Goal: Information Seeking & Learning: Learn about a topic

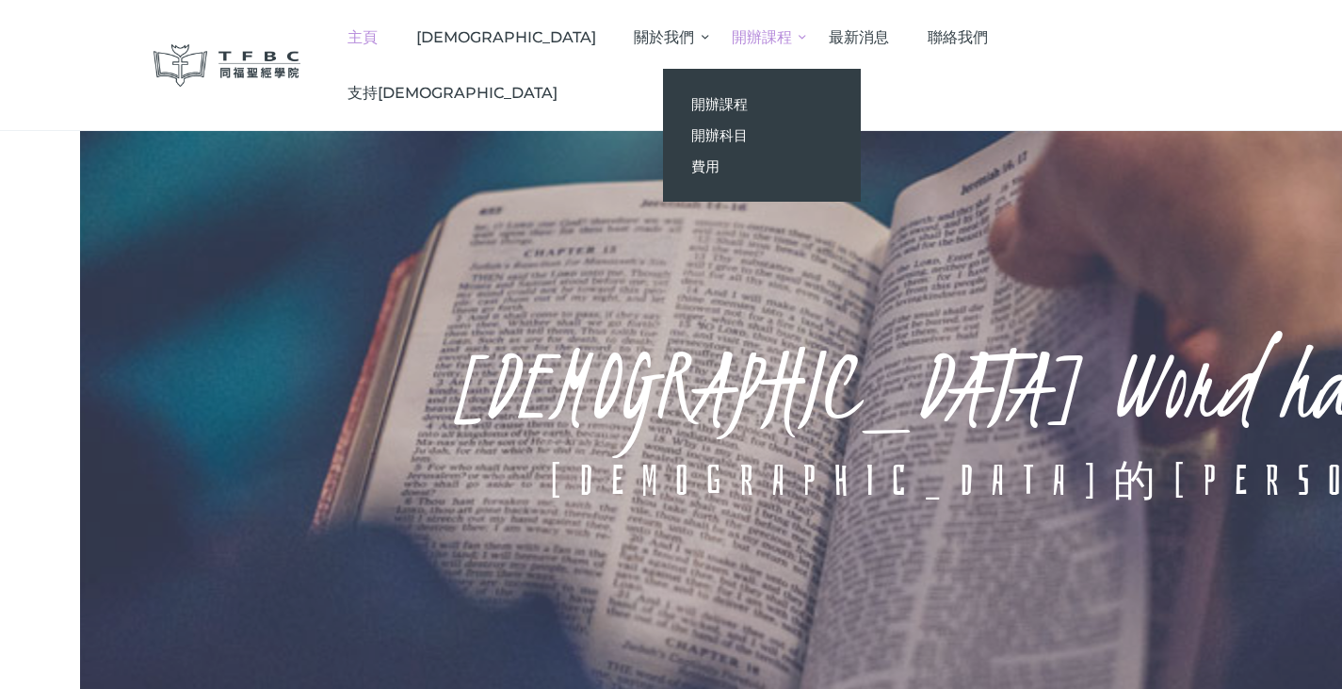
click at [748, 98] on span "開辦課程" at bounding box center [719, 104] width 57 height 18
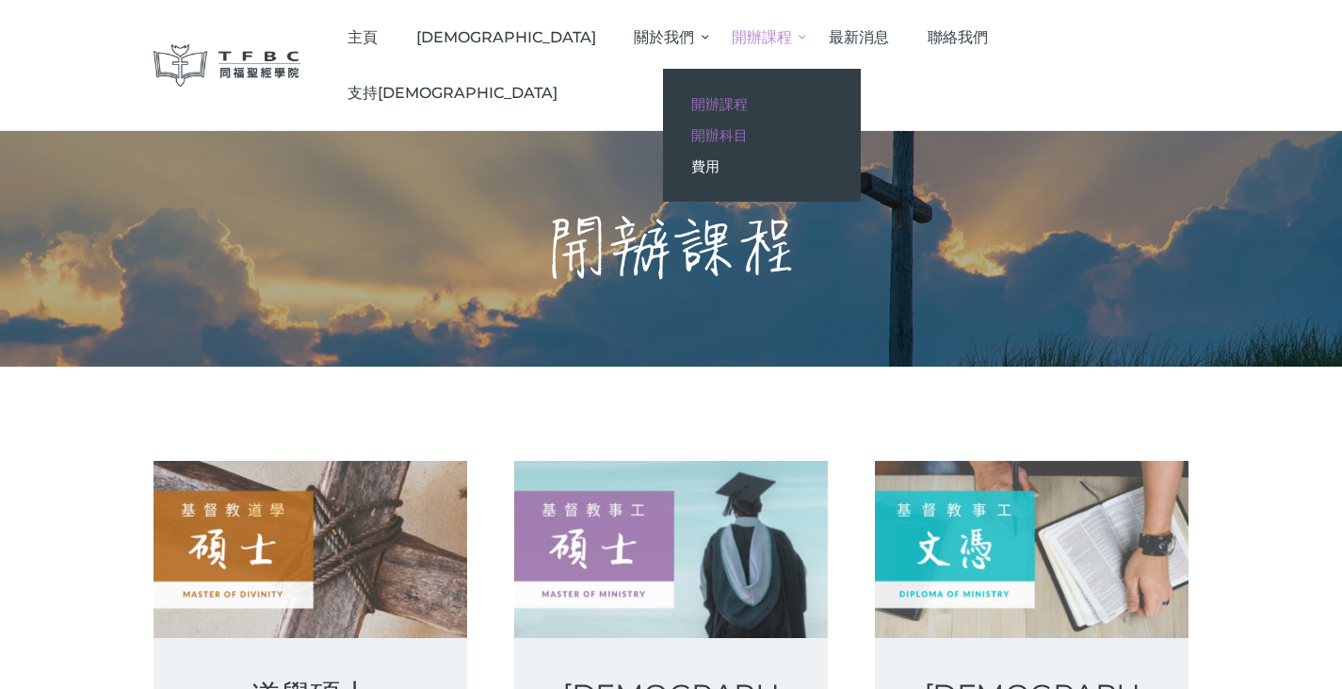
click at [748, 137] on span "開辦科目" at bounding box center [719, 135] width 57 height 18
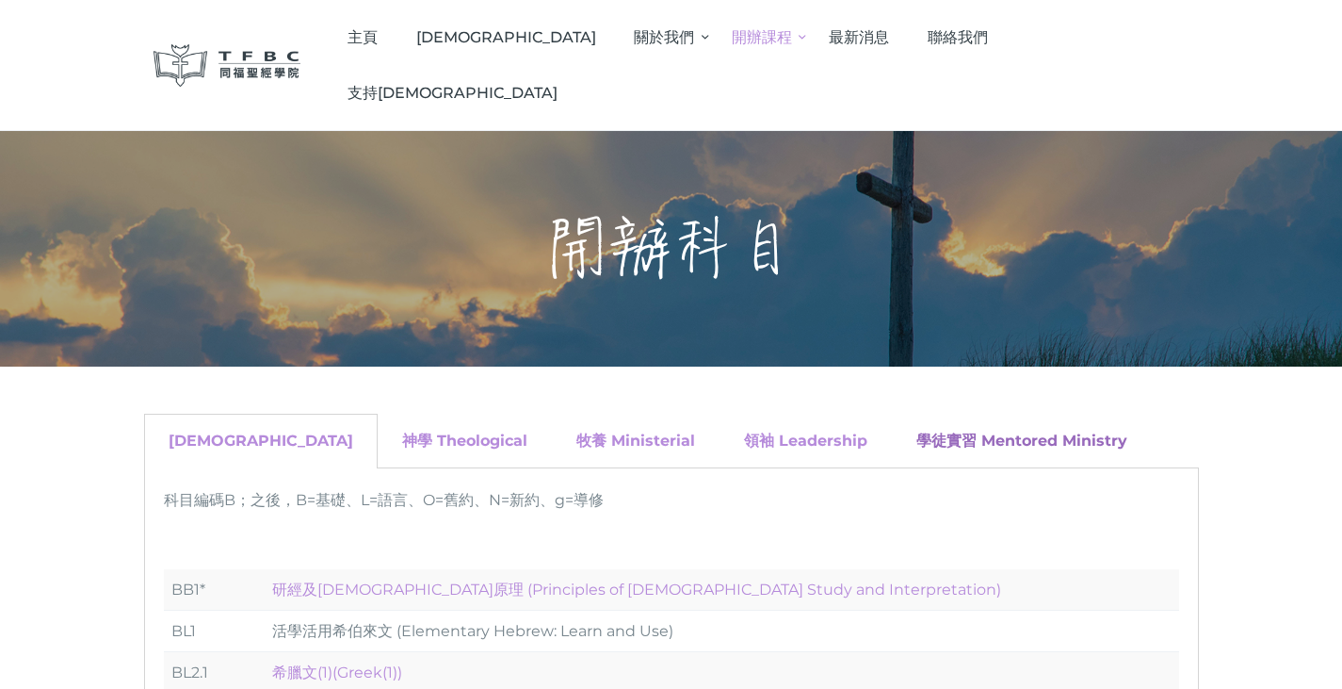
click at [916, 431] on link "學徒實習 Mentored Ministry" at bounding box center [1021, 440] width 211 height 18
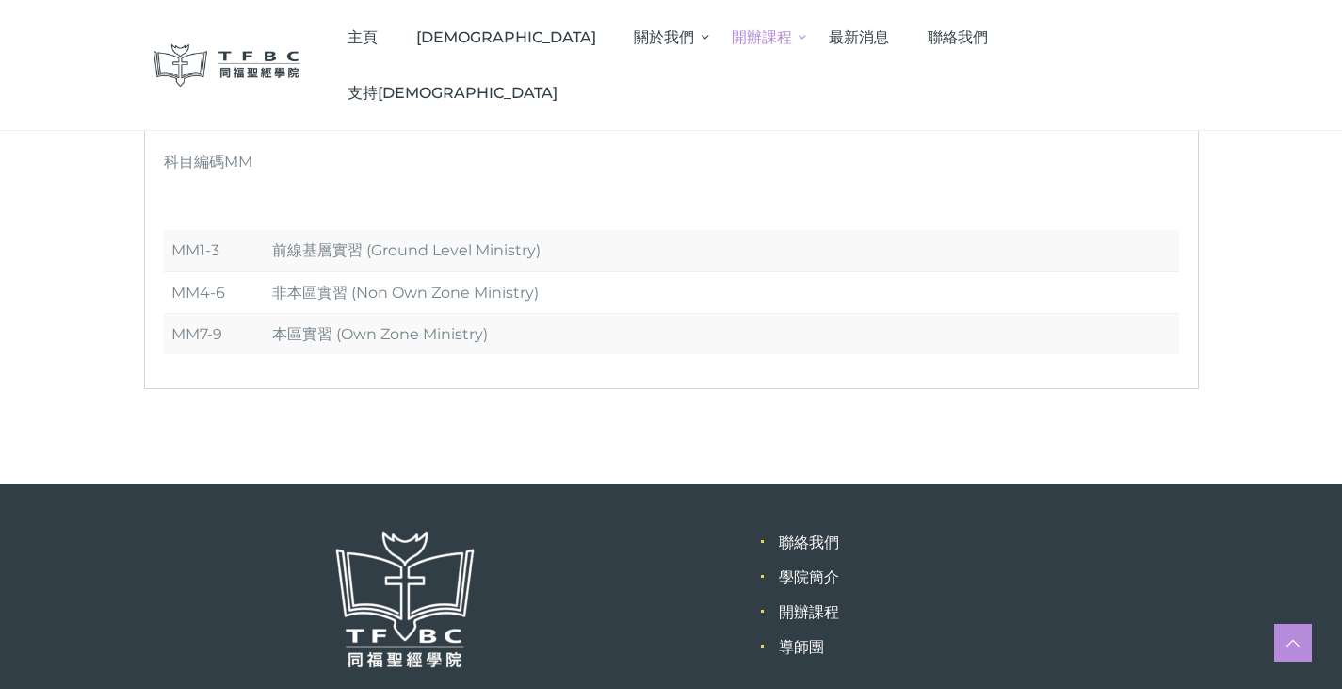
scroll to position [188, 0]
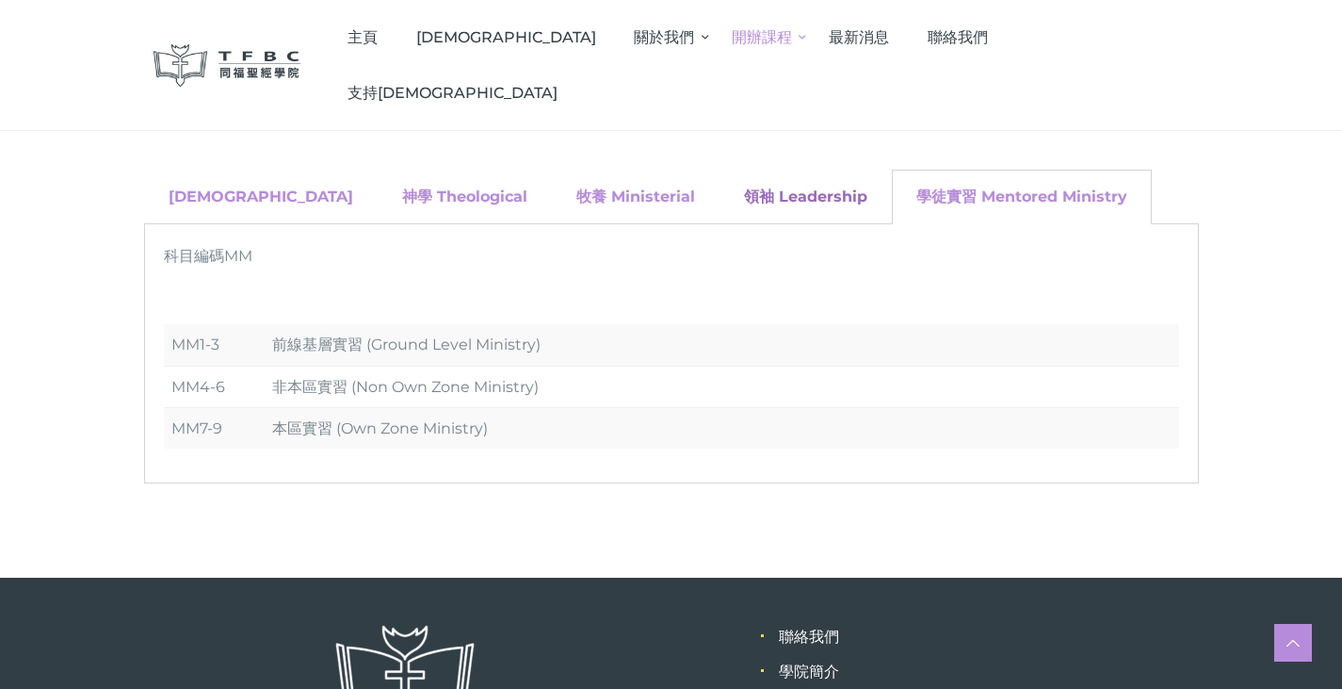
click at [744, 203] on link "領袖 Leadership" at bounding box center [805, 196] width 123 height 18
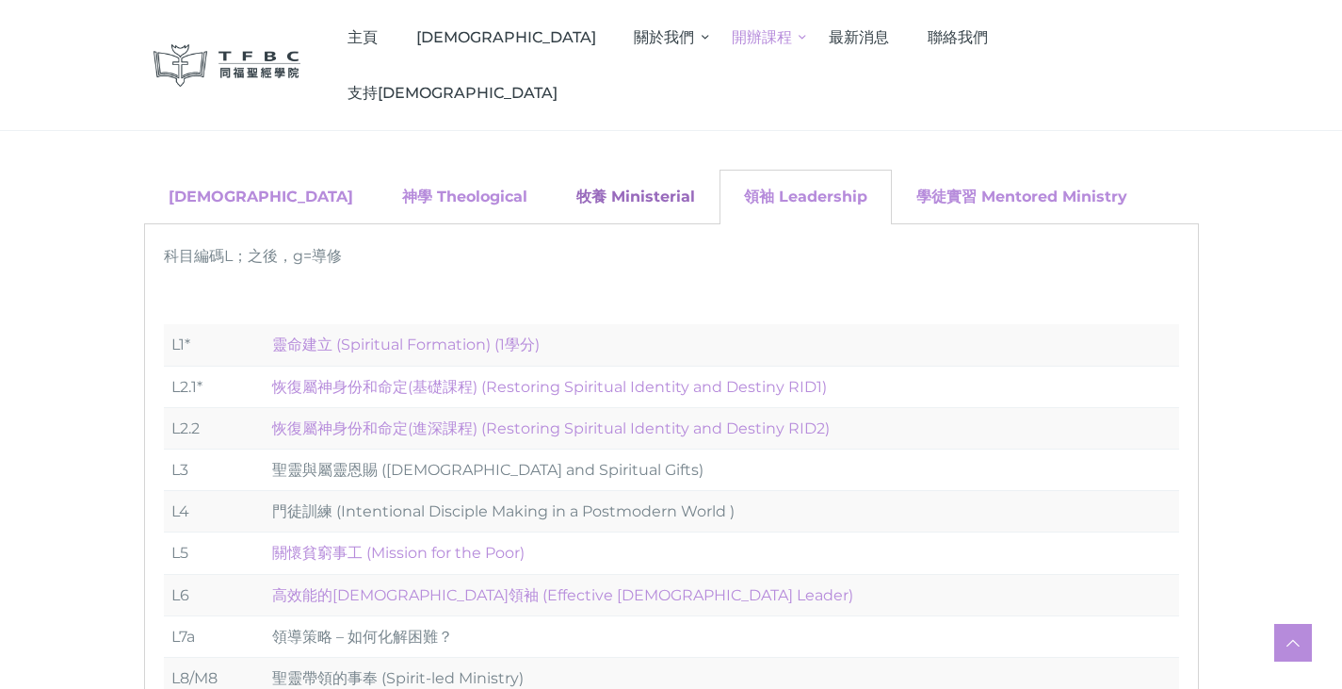
click at [576, 191] on link "牧養 Ministerial" at bounding box center [635, 196] width 119 height 18
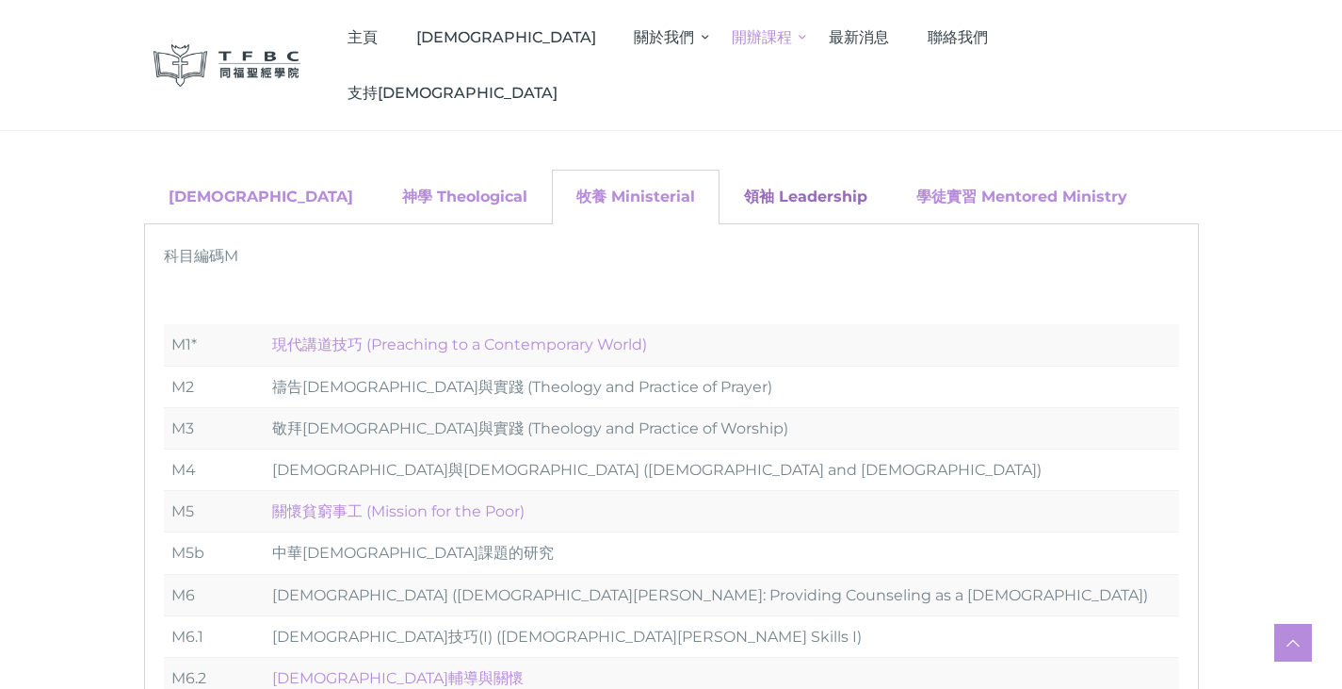
click at [744, 195] on link "領袖 Leadership" at bounding box center [805, 196] width 123 height 18
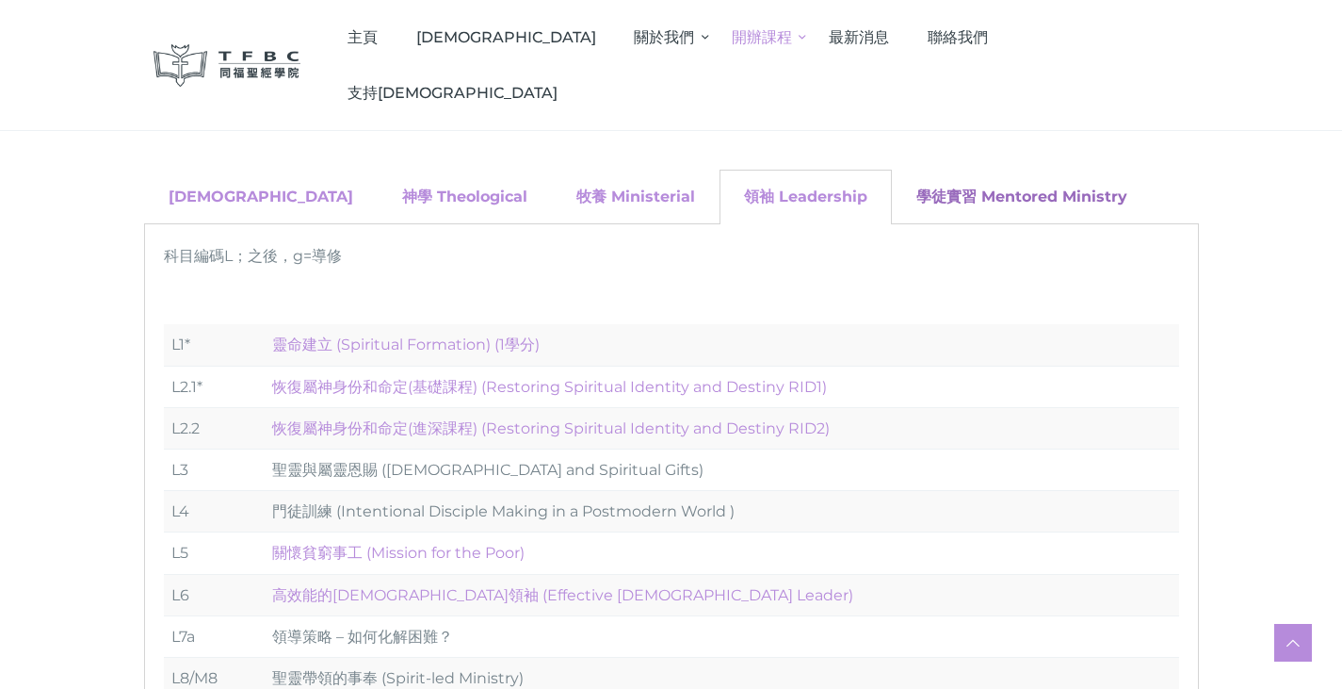
click at [916, 197] on link "學徒實習 Mentored Ministry" at bounding box center [1021, 196] width 211 height 18
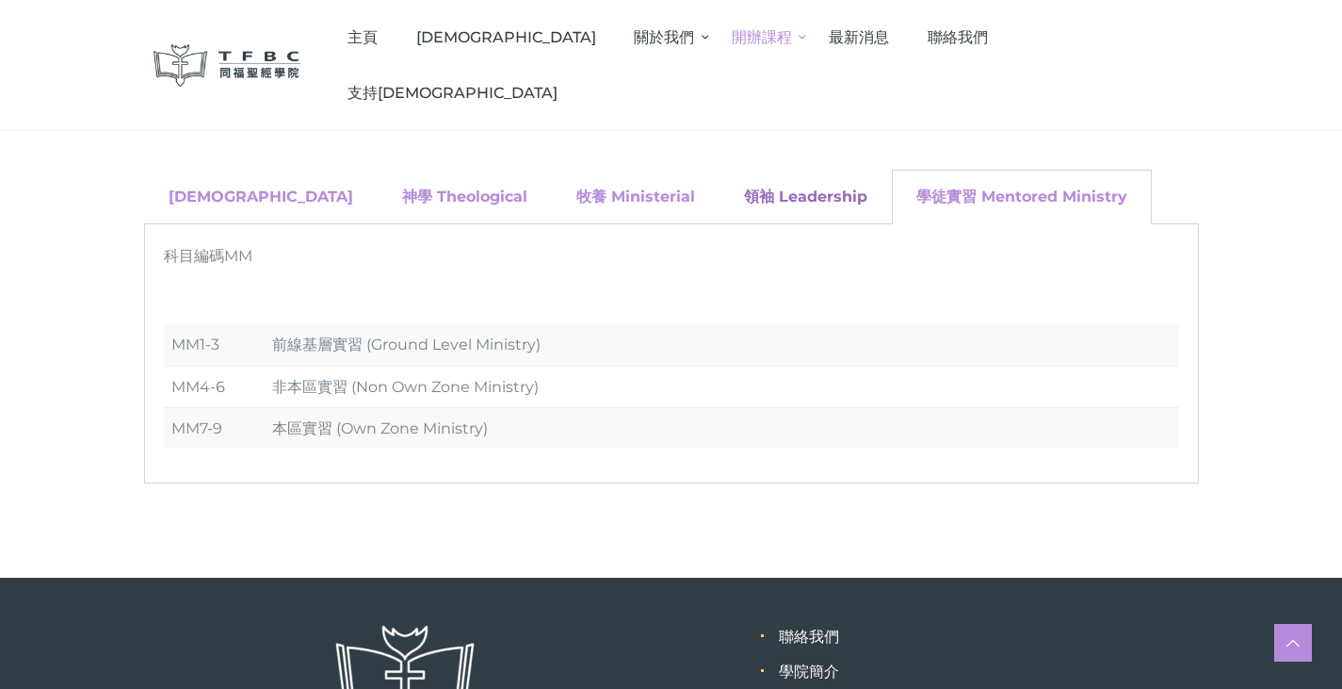
click at [744, 187] on link "領袖 Leadership" at bounding box center [805, 196] width 123 height 18
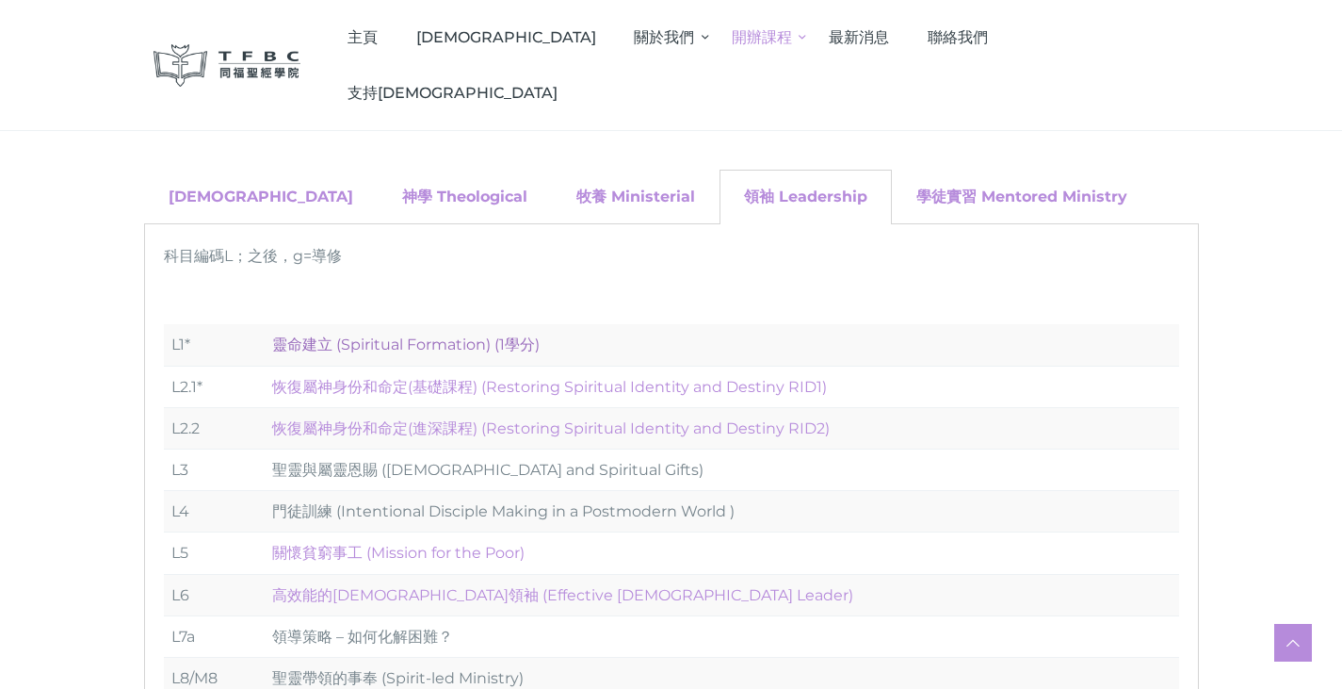
click at [362, 347] on link "靈命建立 (Spiritual Formation) (1學分)" at bounding box center [406, 344] width 268 height 18
click at [415, 386] on link "恢復屬神身份和命定(基礎課程) (Restoring Spiritual Identity and Destiny RID1)" at bounding box center [549, 387] width 555 height 18
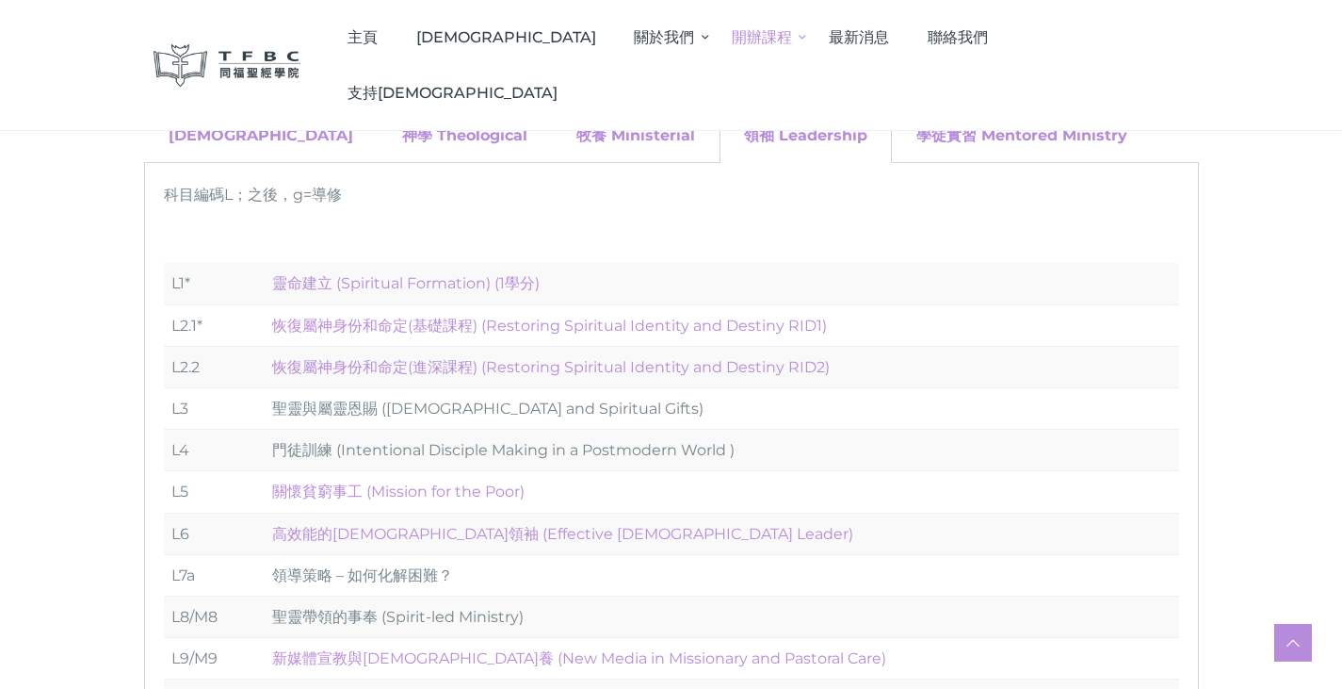
scroll to position [283, 0]
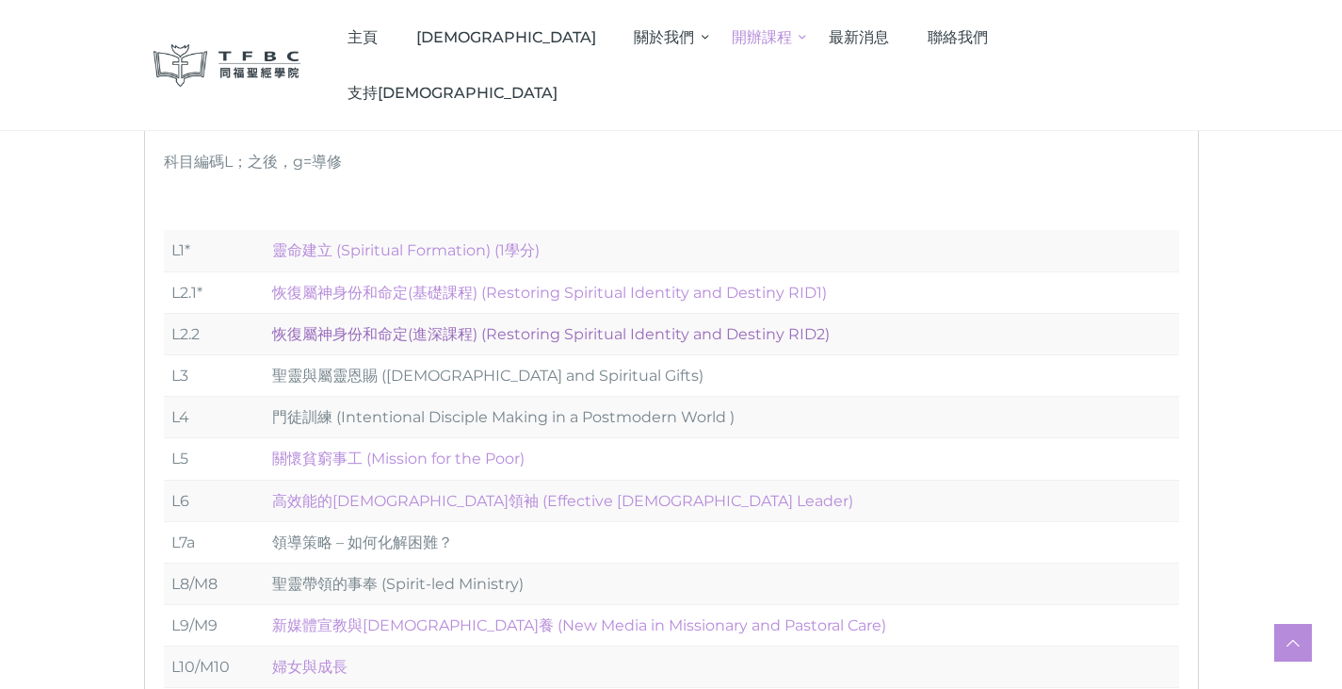
click at [374, 334] on link "恢復屬神身份和命定(進深課程) (Restoring Spiritual Identity and Destiny RID2)" at bounding box center [551, 334] width 558 height 18
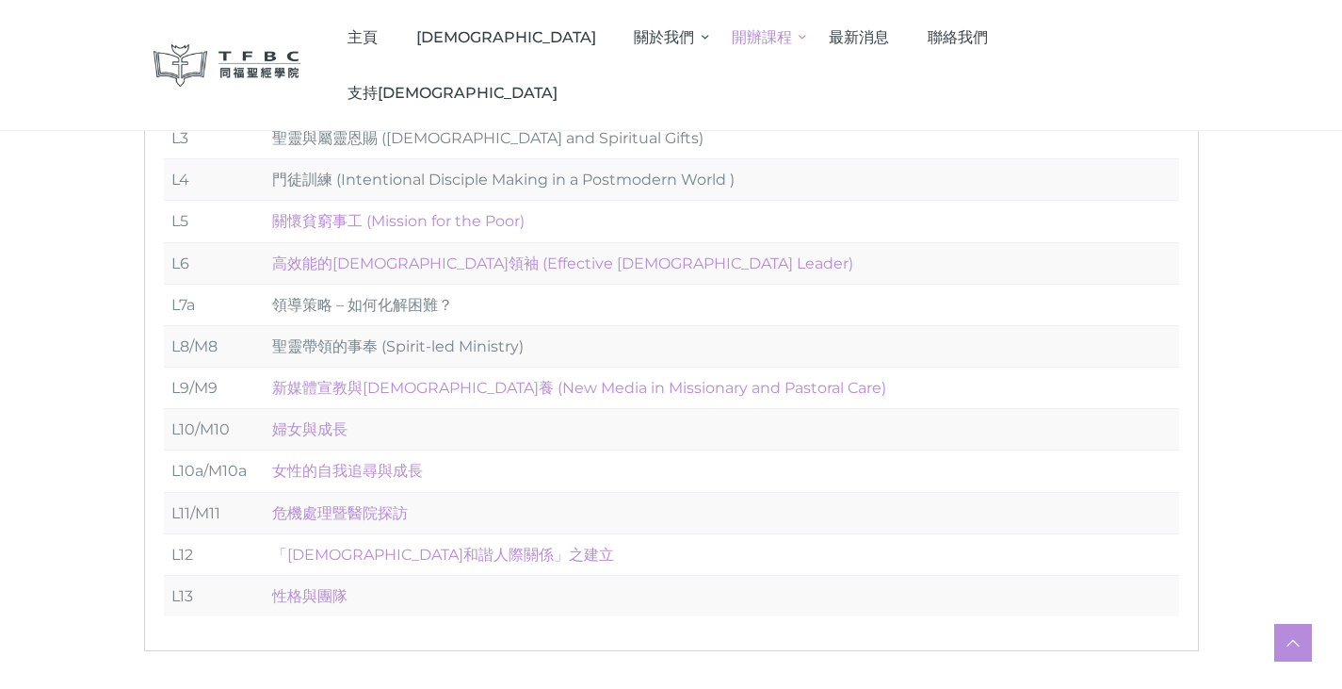
scroll to position [565, 0]
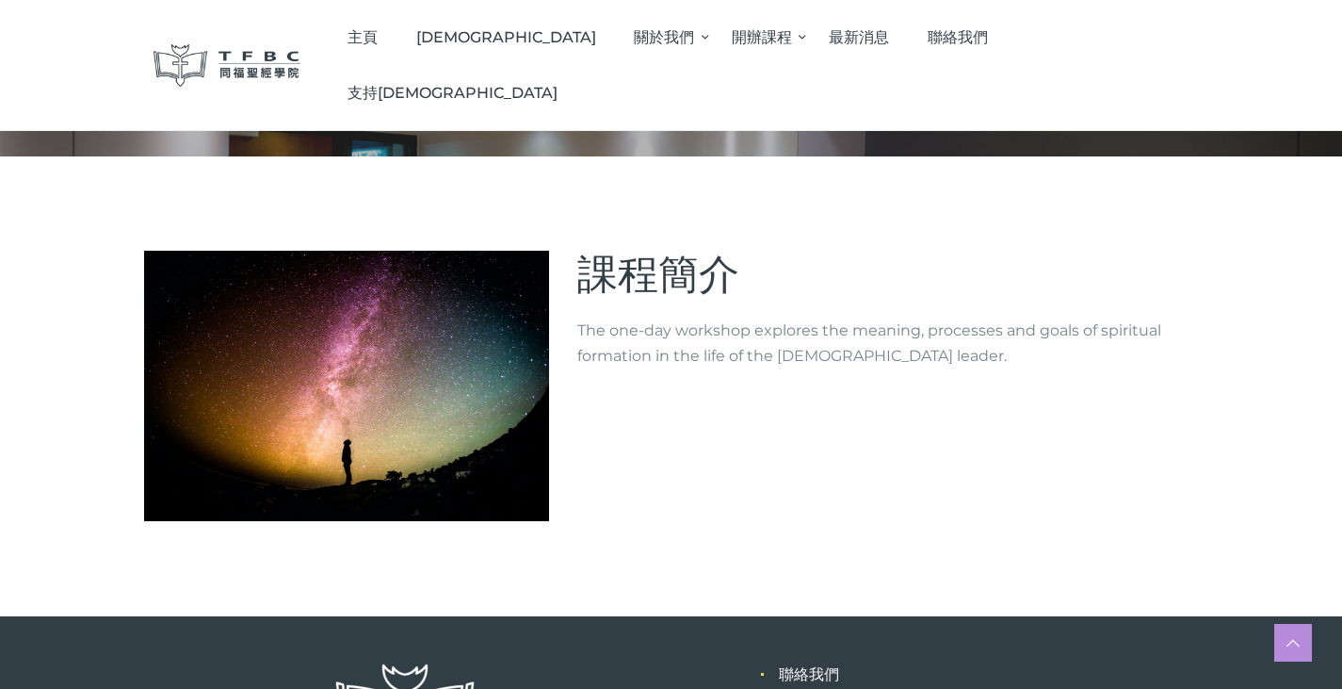
scroll to position [154, 0]
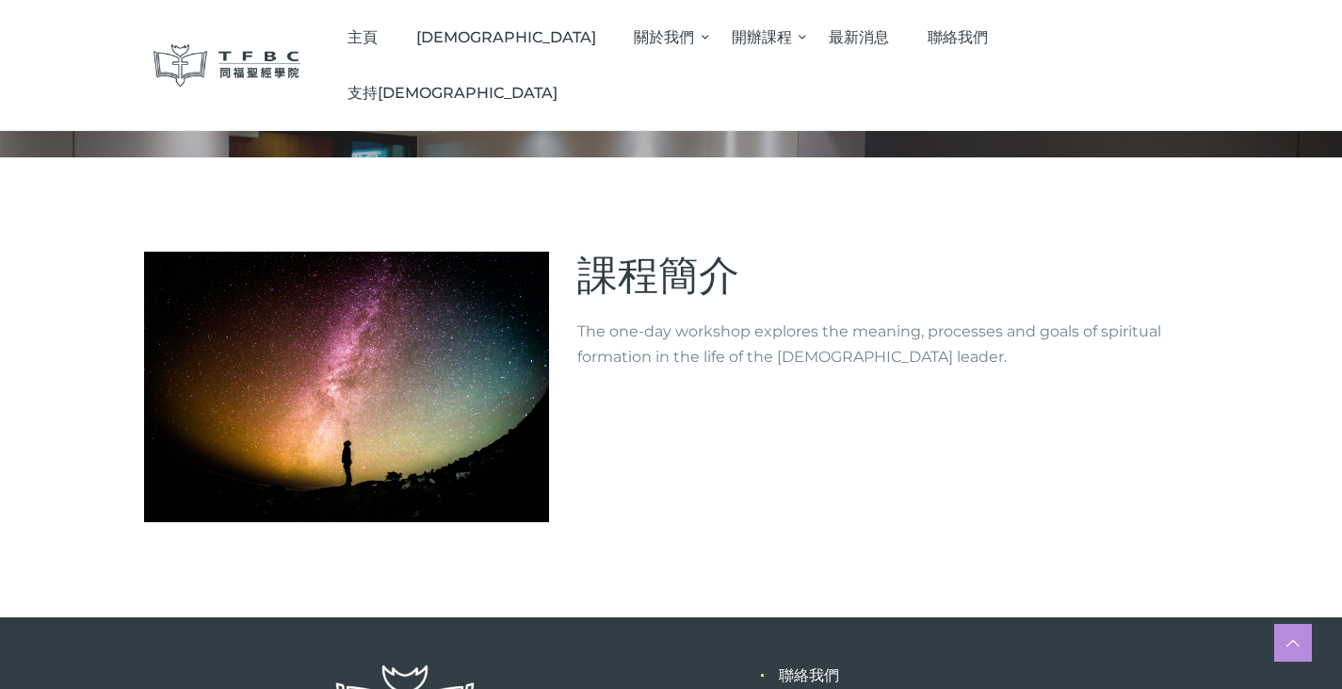
click at [674, 342] on p "The one-day workshop explores the meaning, processes and goals of spiritual for…" at bounding box center [888, 343] width 622 height 51
click at [667, 269] on span "課程簡介" at bounding box center [658, 275] width 162 height 49
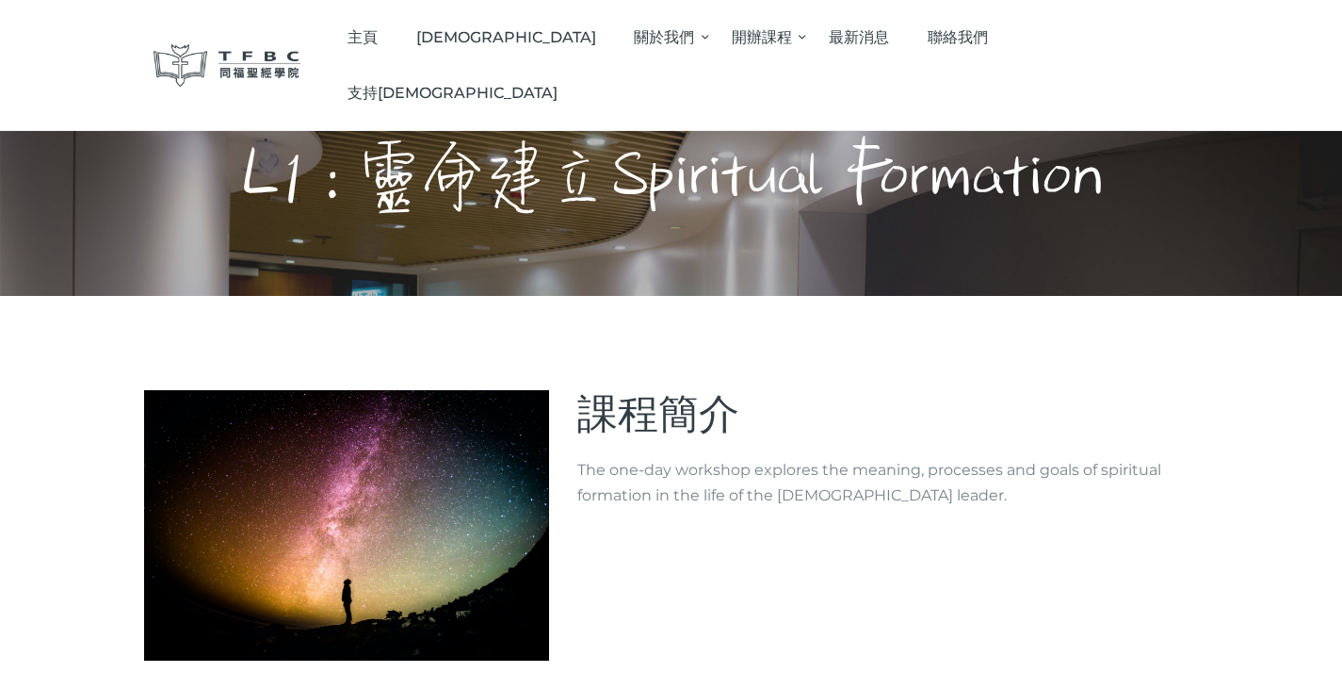
scroll to position [0, 0]
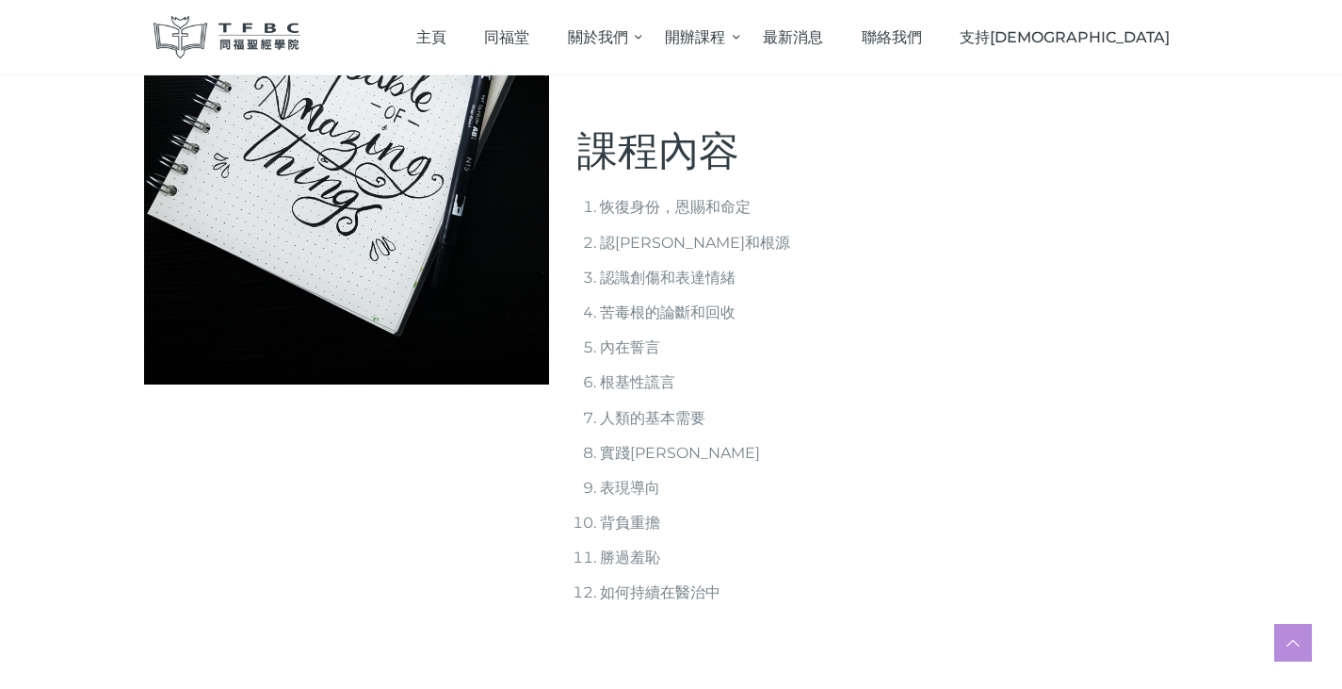
scroll to position [377, 0]
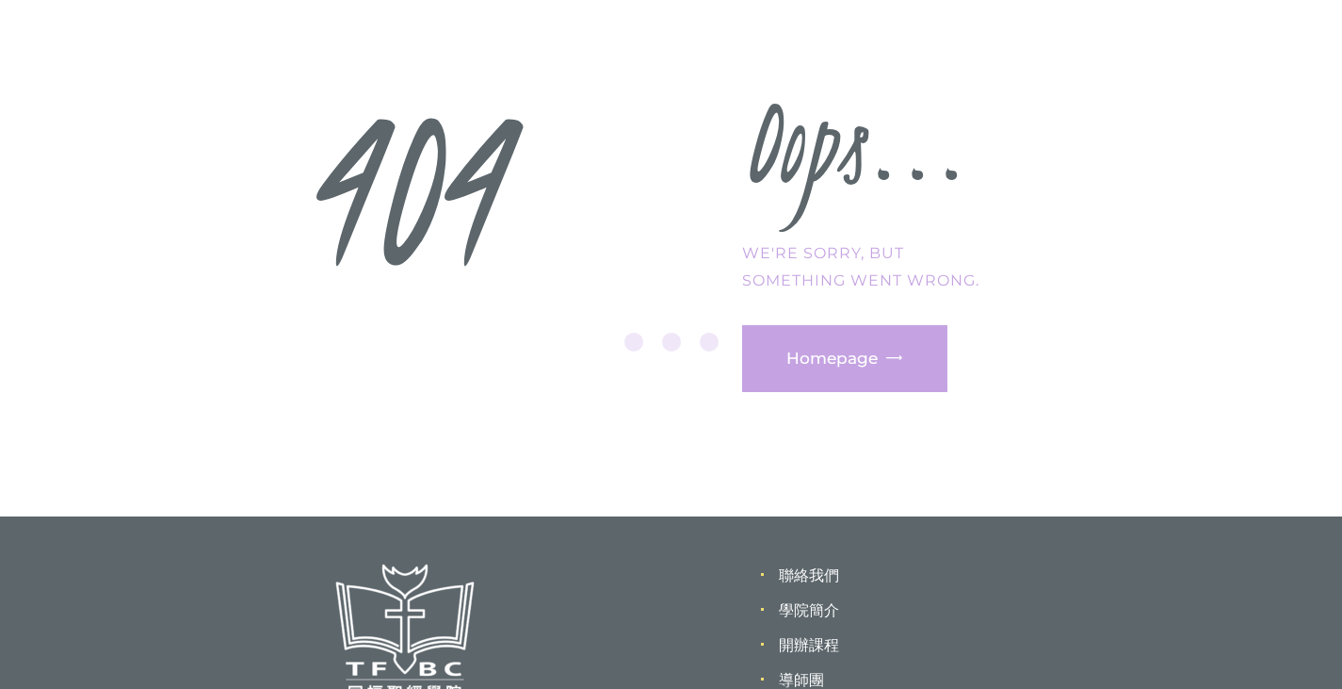
scroll to position [283, 0]
